Goal: Information Seeking & Learning: Learn about a topic

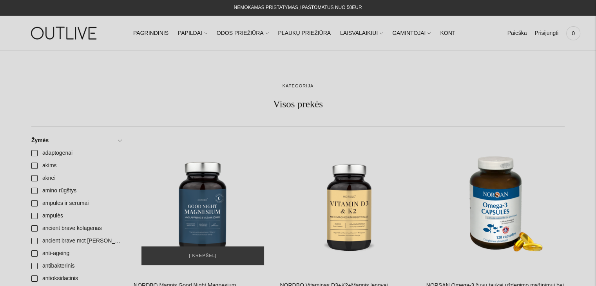
click at [221, 163] on div "NORDBO Magnis Good Night Magnesium atsipalaidavimui ir kokybiškam miegui palaik…" at bounding box center [203, 203] width 138 height 138
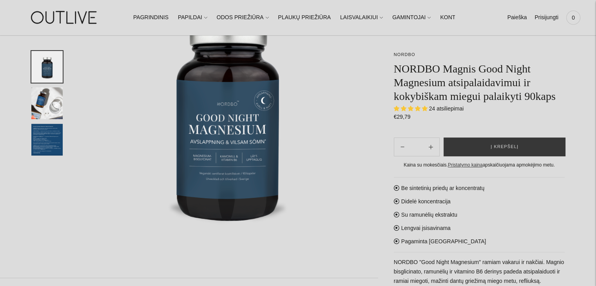
scroll to position [110, 0]
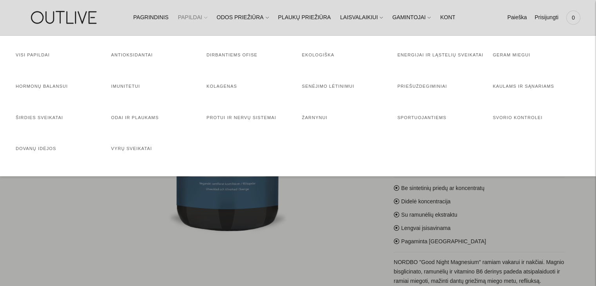
click at [197, 14] on link "PAPILDAI" at bounding box center [192, 17] width 29 height 17
click at [41, 52] on link "Visi papildai" at bounding box center [33, 54] width 34 height 5
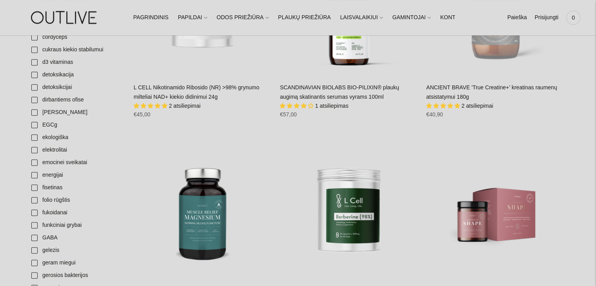
scroll to position [627, 0]
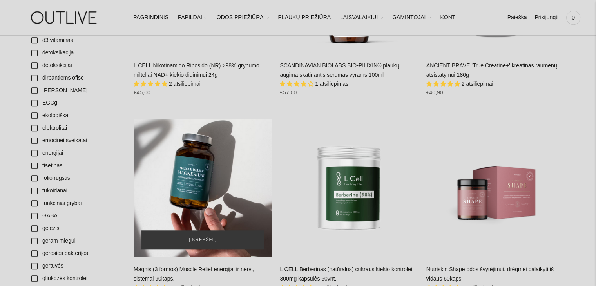
click at [193, 197] on div "Magnis (3 formos) Muscle Relief energijai ir nervų sistemai 90kaps.\a" at bounding box center [203, 188] width 138 height 138
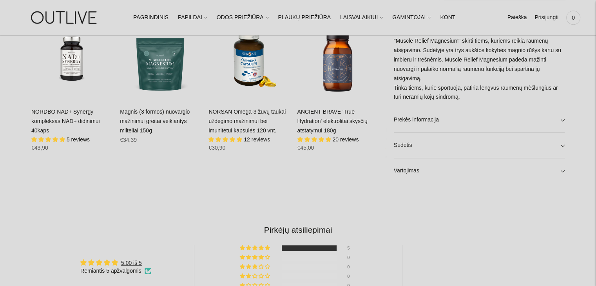
scroll to position [548, 0]
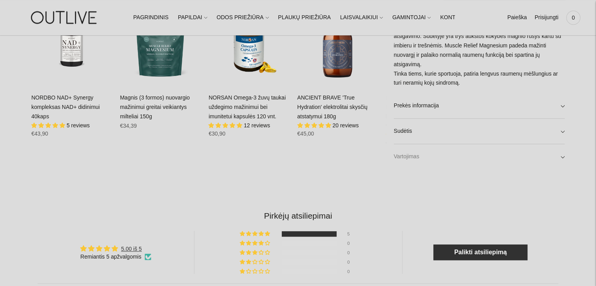
click at [563, 155] on link "Vartojimas" at bounding box center [479, 156] width 171 height 25
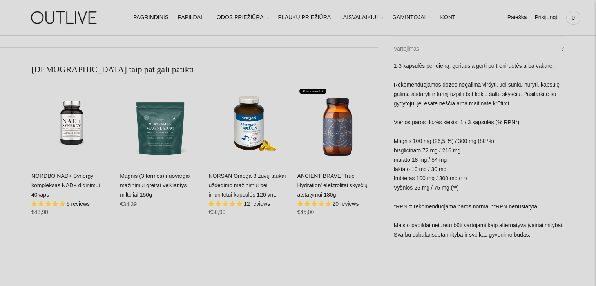
scroll to position [454, 0]
